Goal: Find specific page/section: Find specific page/section

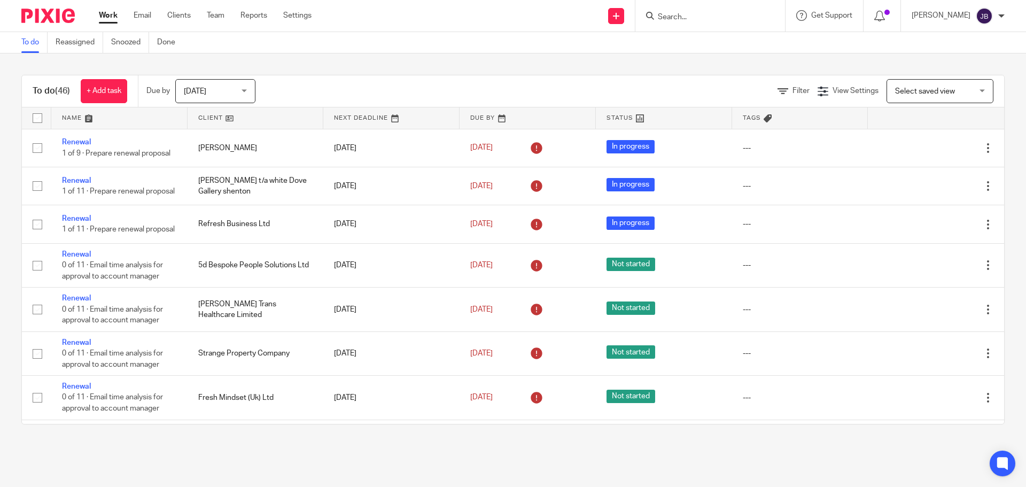
click at [697, 15] on input "Search" at bounding box center [705, 18] width 96 height 10
type input "j"
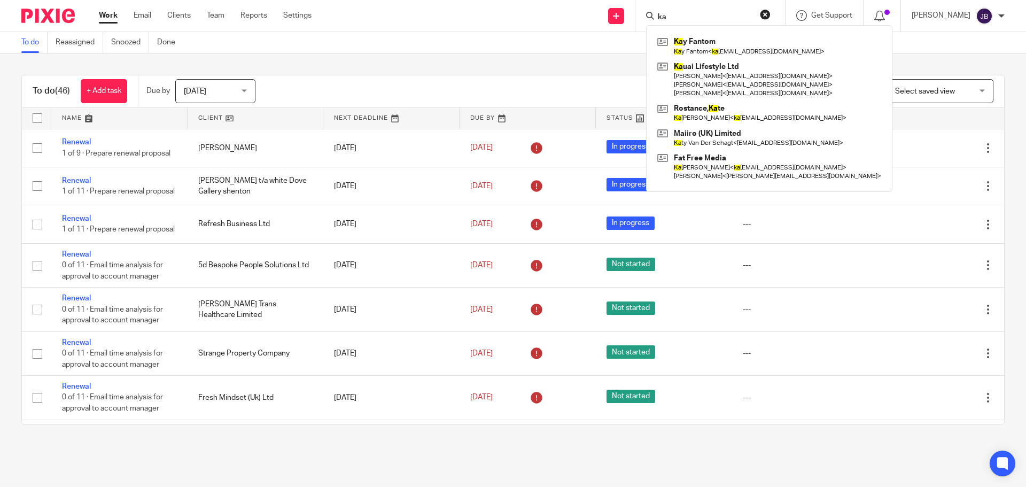
type input "k"
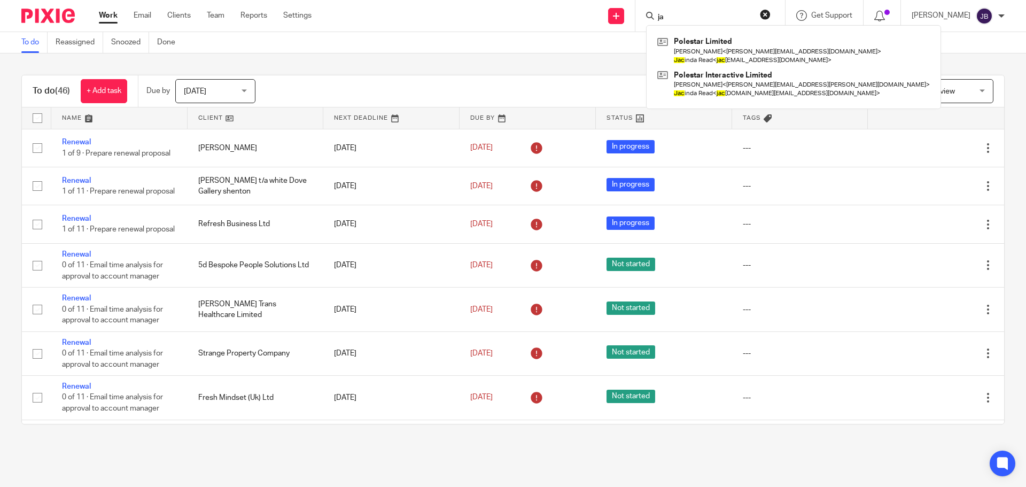
type input "j"
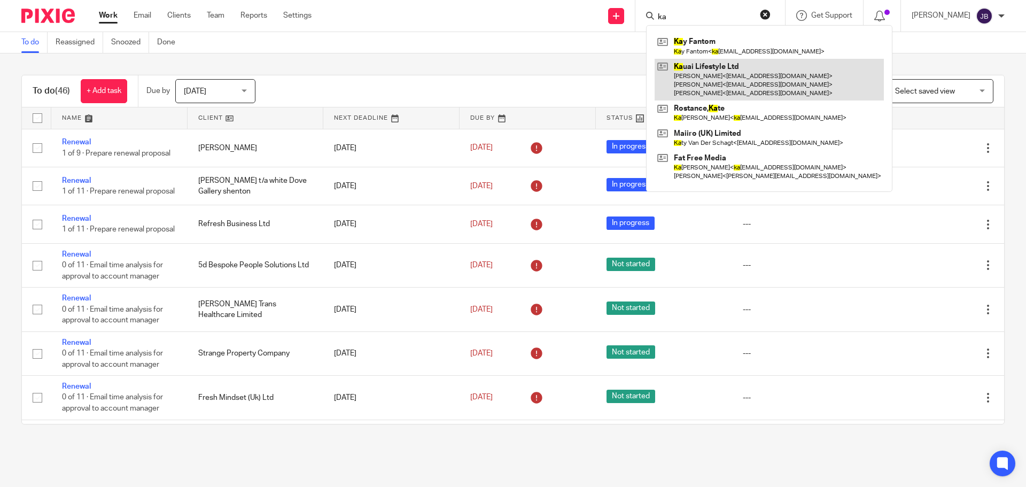
type input "ka"
click at [699, 86] on link at bounding box center [769, 80] width 229 height 42
